Goal: Use online tool/utility: Utilize a website feature to perform a specific function

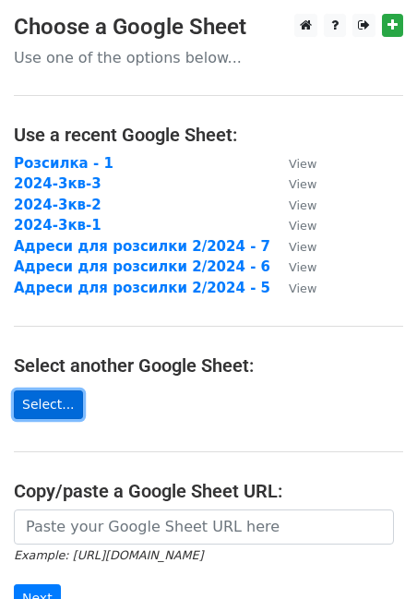
click at [45, 397] on link "Select..." at bounding box center [48, 405] width 69 height 29
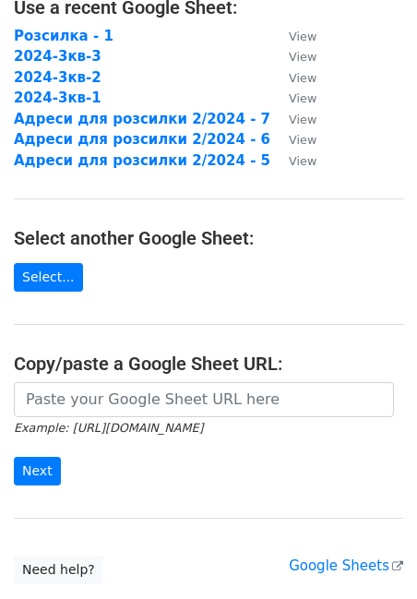
scroll to position [128, 0]
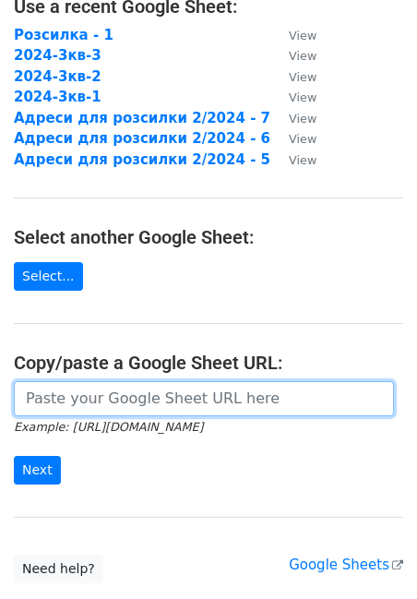
click at [112, 399] on input "url" at bounding box center [204, 398] width 380 height 35
paste input "https://docs.google.com/spreadsheets/d/1od23hX8HaT5FJqx3dLFXhl9rj6iLO8RWdn_N3ee…"
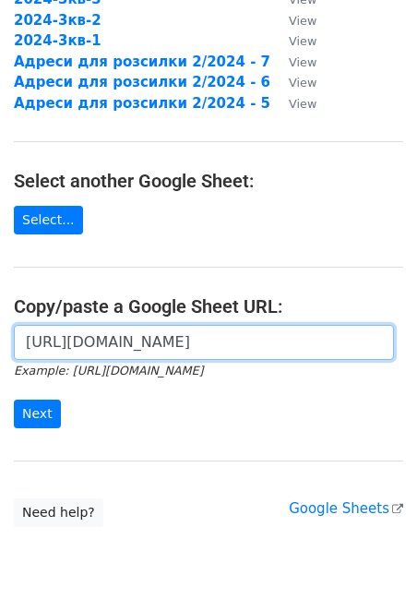
scroll to position [194, 0]
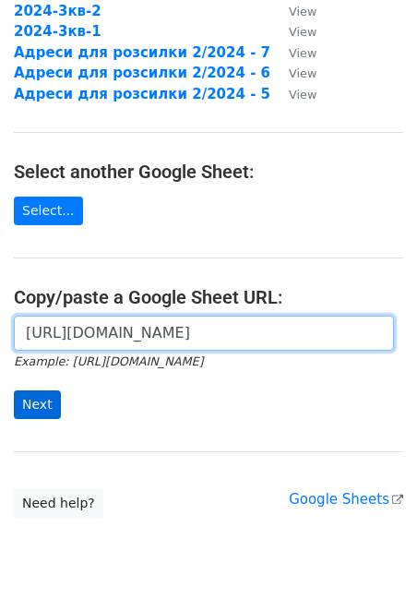
type input "https://docs.google.com/spreadsheets/d/1od23hX8HaT5FJqx3dLFXhl9rj6iLO8RWdn_N3ee…"
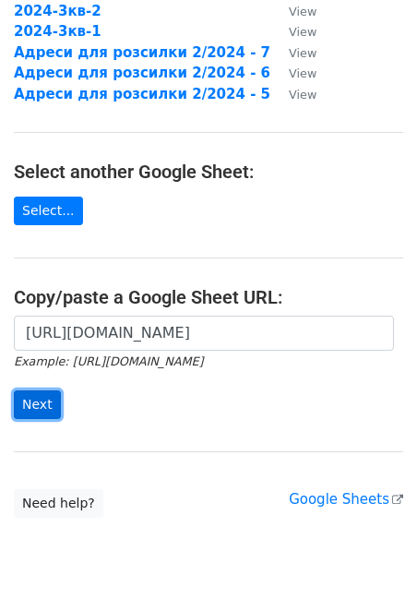
scroll to position [0, 0]
click at [29, 409] on input "Next" at bounding box center [37, 405] width 47 height 29
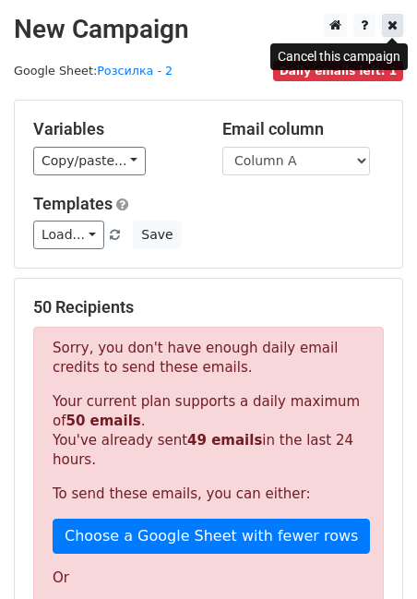
click at [393, 25] on icon at bounding box center [393, 24] width 10 height 13
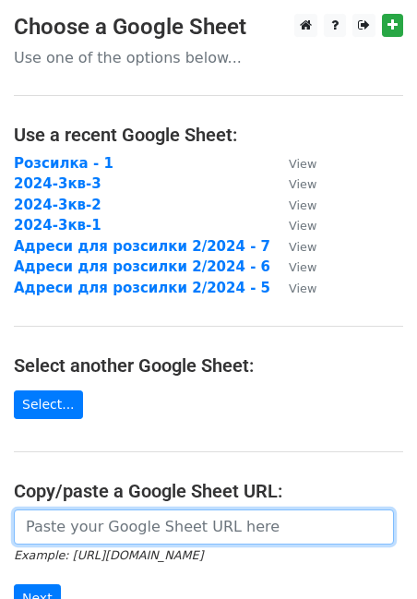
click at [82, 540] on input "url" at bounding box center [204, 527] width 380 height 35
click at [93, 534] on input "url" at bounding box center [204, 527] width 380 height 35
paste input "[URL][DOMAIN_NAME]"
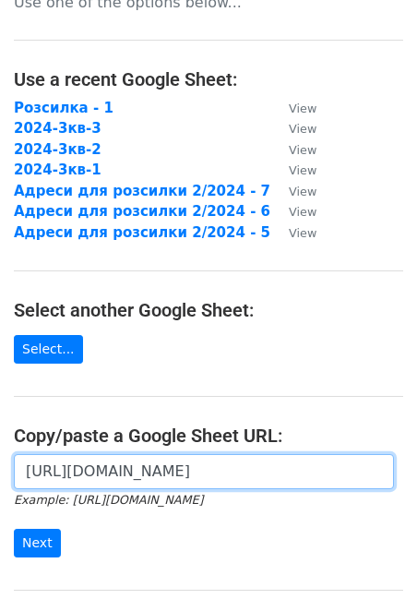
scroll to position [73, 0]
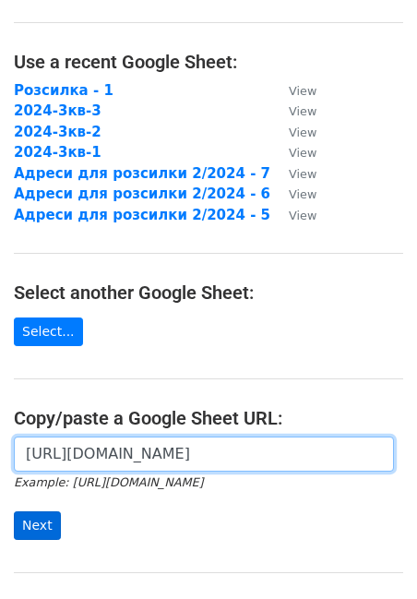
type input "[URL][DOMAIN_NAME]"
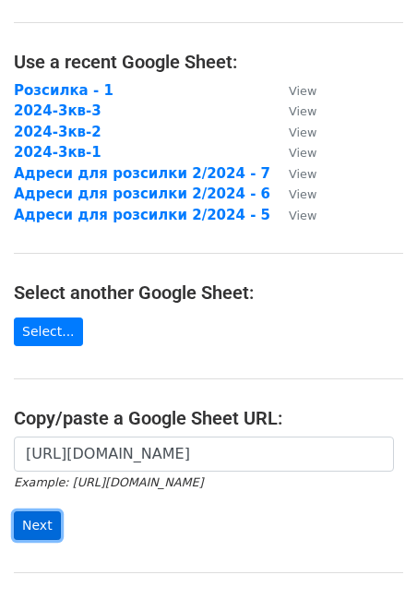
scroll to position [0, 0]
click at [50, 515] on input "Next" at bounding box center [37, 526] width 47 height 29
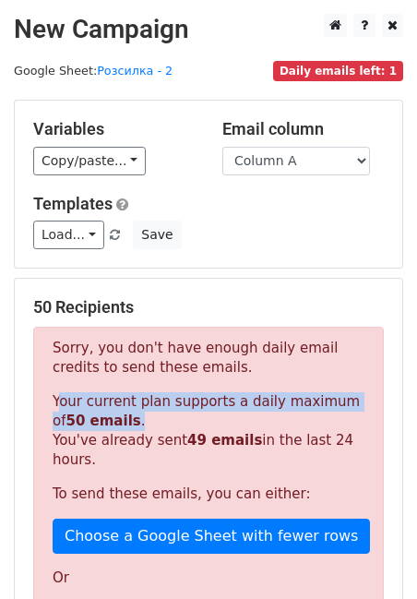
drag, startPoint x: 54, startPoint y: 406, endPoint x: 124, endPoint y: 422, distance: 71.9
click at [124, 422] on p "Your current plan supports a daily maximum of 50 emails . You've already sent 4…" at bounding box center [209, 431] width 312 height 78
